Goal: Navigation & Orientation: Find specific page/section

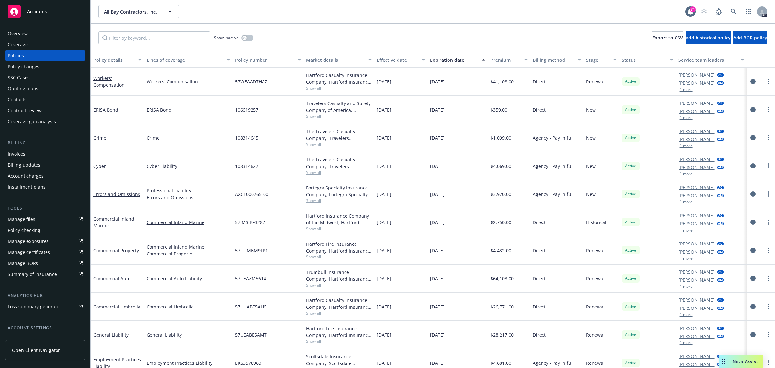
click at [36, 10] on span "Accounts" at bounding box center [37, 11] width 20 height 5
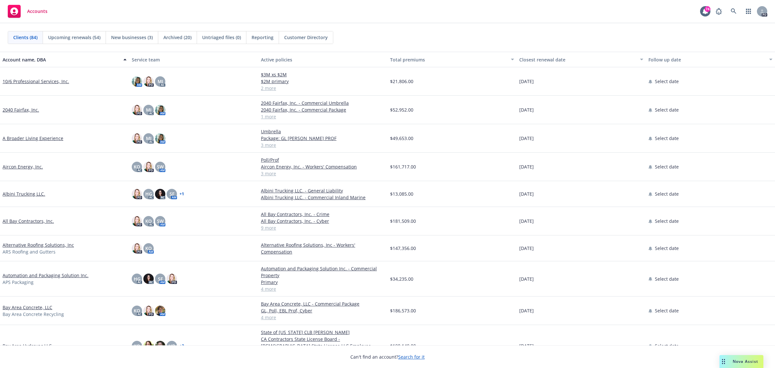
scroll to position [242, 0]
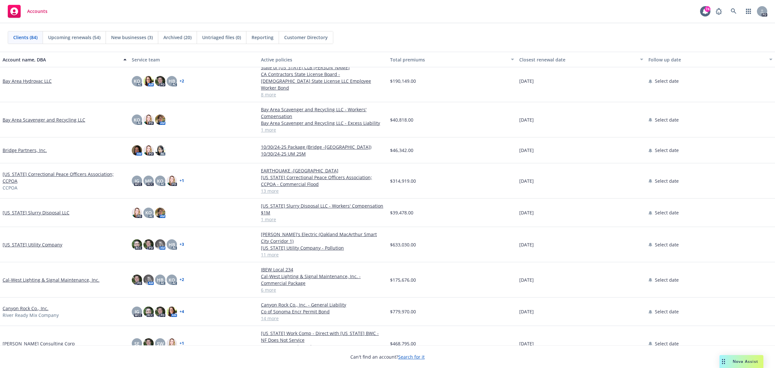
click at [23, 340] on link "[PERSON_NAME] Consulting Corp" at bounding box center [39, 343] width 72 height 7
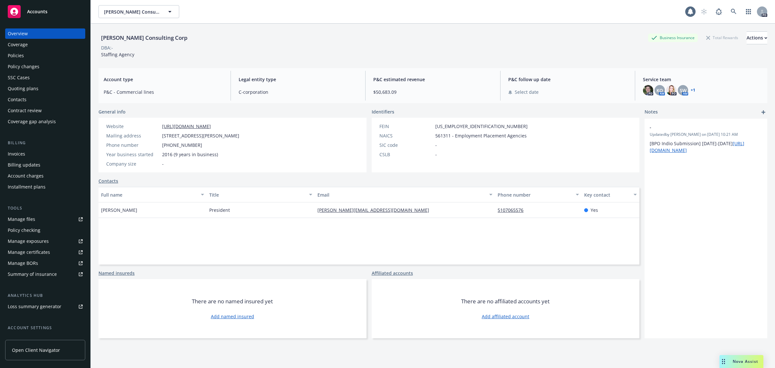
click at [21, 56] on div "Policies" at bounding box center [16, 55] width 16 height 10
